Goal: Task Accomplishment & Management: Manage account settings

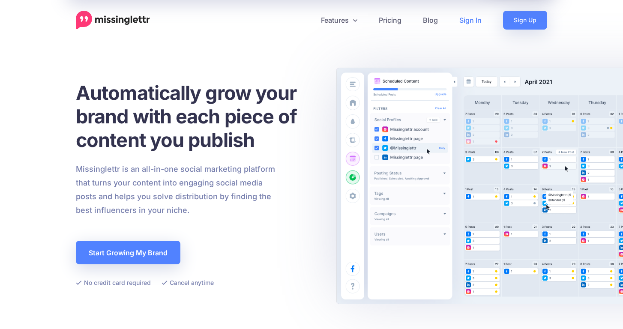
click at [470, 21] on link "Sign In" at bounding box center [471, 20] width 44 height 19
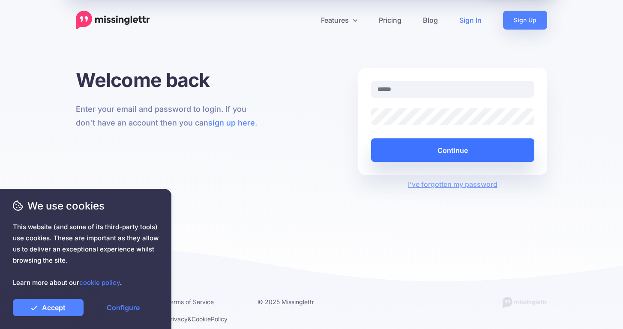
type input "**********"
click at [465, 143] on button "Continue" at bounding box center [452, 150] width 163 height 24
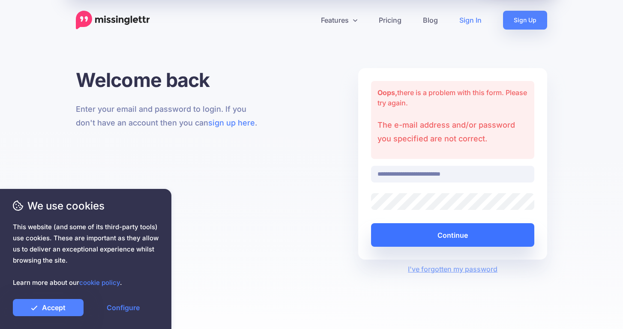
click at [431, 243] on button "Continue" at bounding box center [452, 235] width 163 height 24
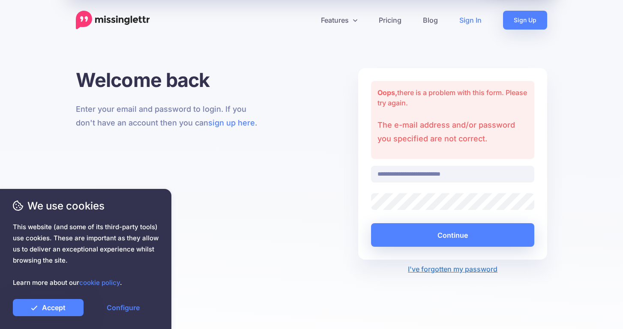
click at [435, 271] on link "I've forgotten my password" at bounding box center [453, 269] width 90 height 9
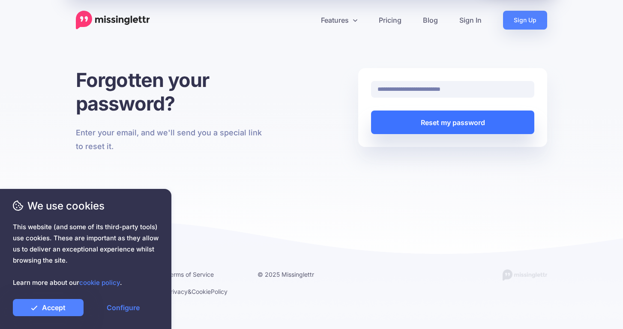
type input "**********"
click at [468, 128] on button "Reset my password" at bounding box center [452, 123] width 163 height 24
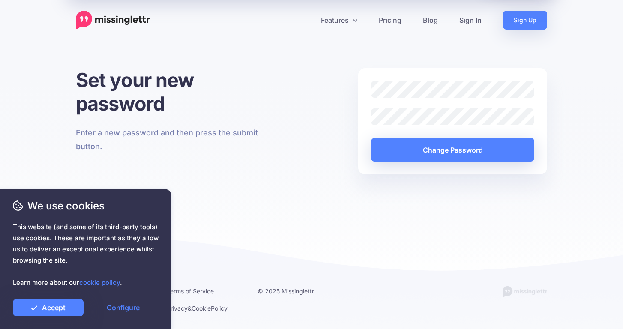
click at [568, 201] on div "Set your new password Enter a new password and then press the submit button. Ch…" at bounding box center [311, 177] width 623 height 218
click at [512, 213] on div "Set your new password Enter a new password and then press the submit button. Ch…" at bounding box center [311, 177] width 623 height 218
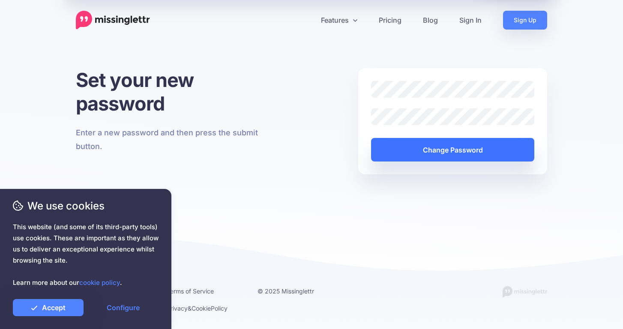
click at [464, 153] on button "Change Password" at bounding box center [452, 150] width 163 height 24
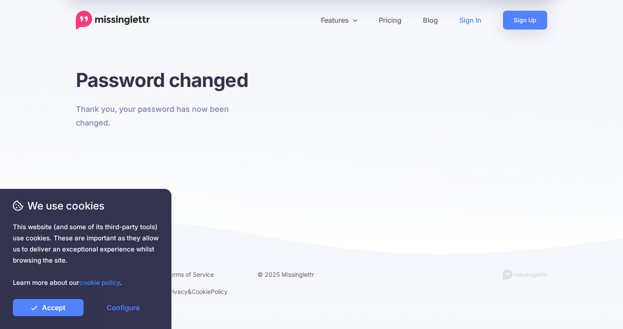
click at [476, 21] on link "Sign In" at bounding box center [471, 20] width 44 height 19
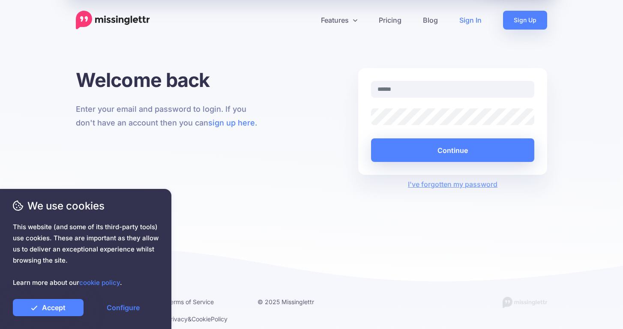
type input "**********"
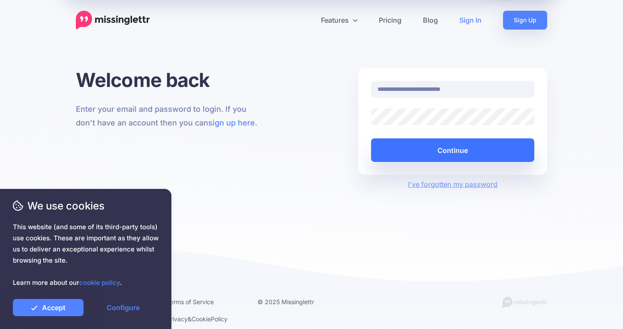
click at [445, 147] on button "Continue" at bounding box center [452, 150] width 163 height 24
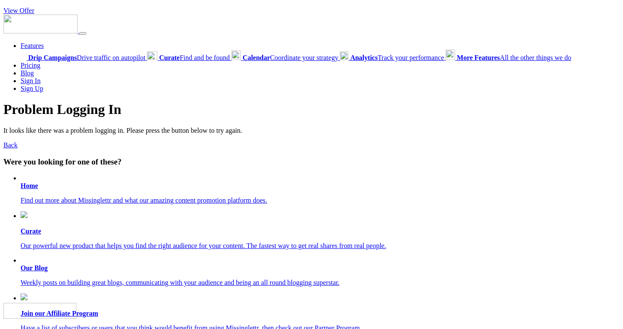
click at [92, 204] on p "Find out more about Missinglettr and what our amazing content promotion platfor…" at bounding box center [320, 201] width 599 height 8
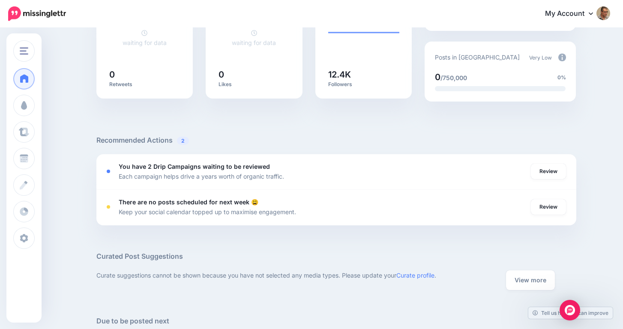
scroll to position [206, 0]
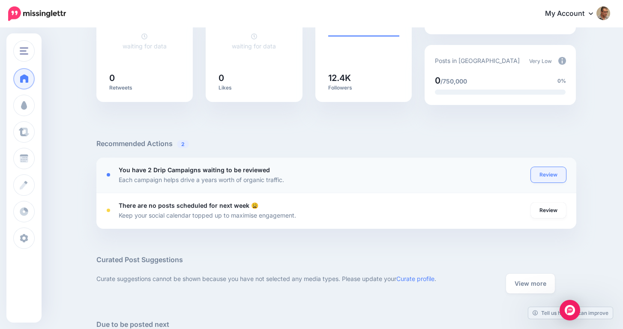
click at [556, 177] on link "Review" at bounding box center [548, 174] width 35 height 15
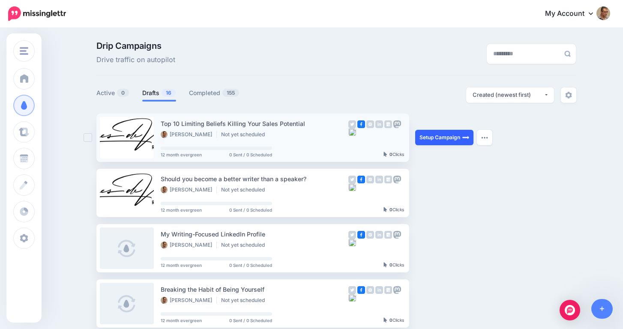
click at [448, 140] on link "Setup Campaign" at bounding box center [444, 137] width 58 height 15
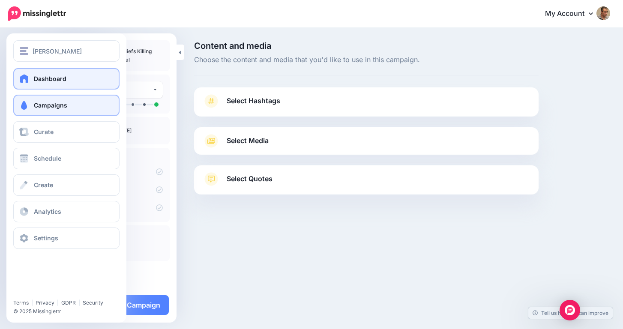
click at [30, 78] on link "Dashboard" at bounding box center [66, 78] width 106 height 21
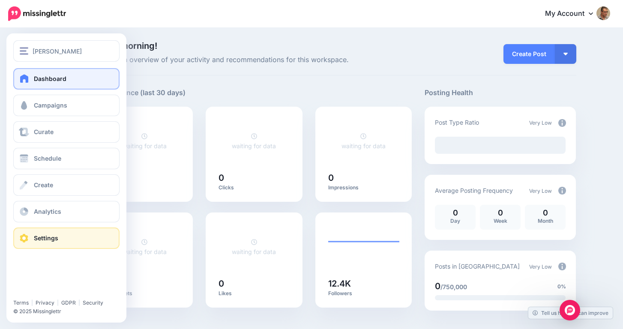
click at [43, 235] on span "Settings" at bounding box center [46, 237] width 24 height 7
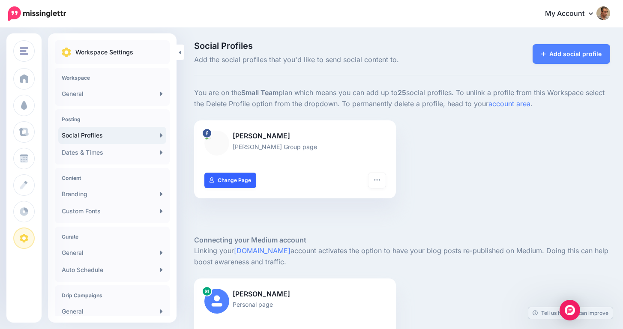
click at [237, 184] on link "Change Page" at bounding box center [230, 180] width 52 height 15
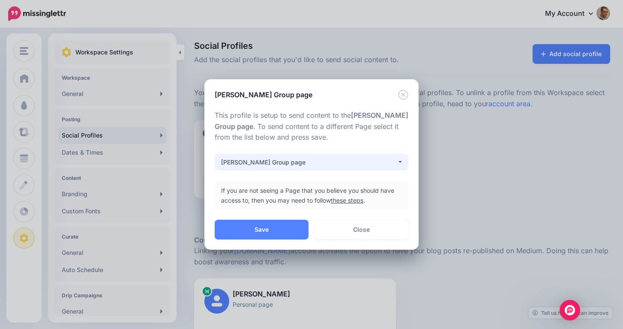
click at [400, 162] on button "[PERSON_NAME] Group page" at bounding box center [312, 162] width 194 height 17
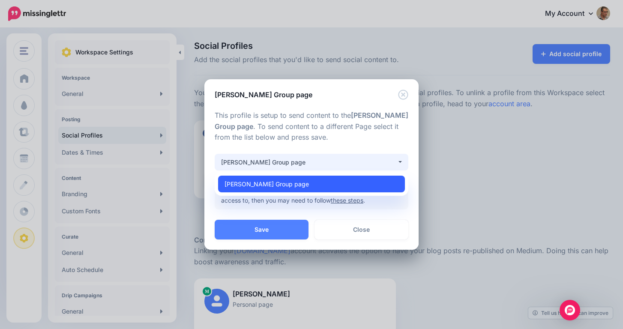
click at [365, 187] on link "[PERSON_NAME] Group page" at bounding box center [311, 184] width 187 height 17
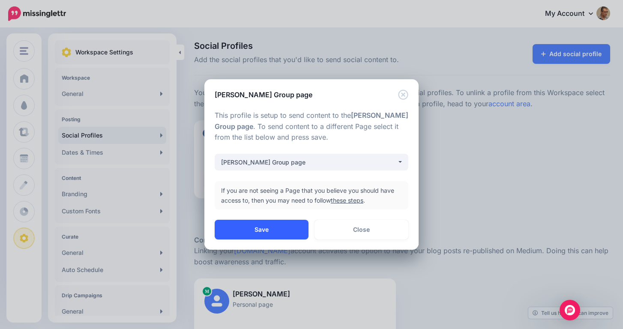
click at [296, 232] on button "Save" at bounding box center [262, 230] width 94 height 20
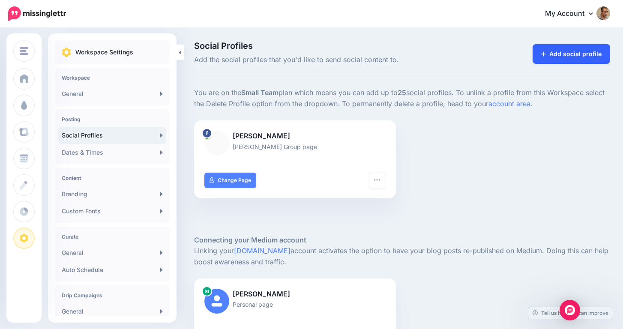
click at [546, 56] on icon at bounding box center [543, 54] width 5 height 6
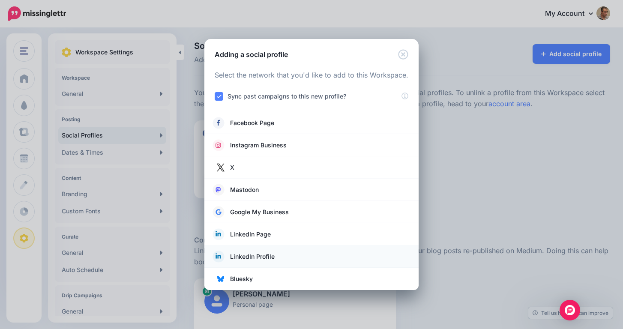
click at [253, 258] on span "LinkedIn Profile" at bounding box center [252, 257] width 45 height 10
